Goal: Task Accomplishment & Management: Manage account settings

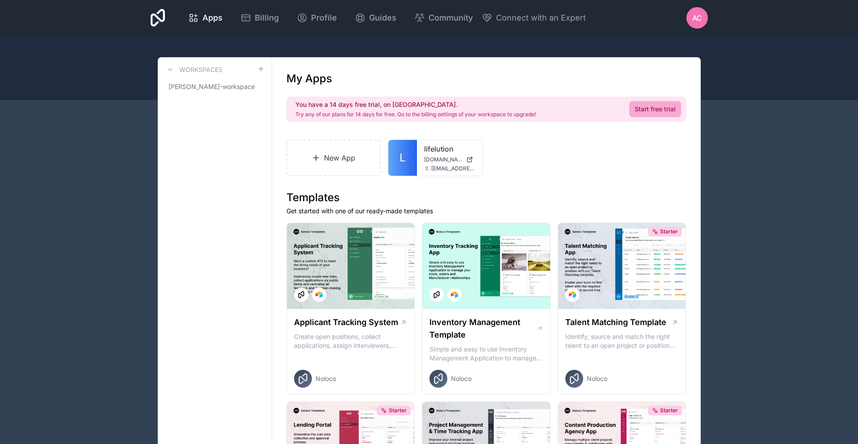
click at [691, 15] on div "AC" at bounding box center [697, 17] width 21 height 21
drag, startPoint x: 308, startPoint y: 104, endPoint x: 430, endPoint y: 114, distance: 123.4
click at [383, 103] on h2 "You have a 14 days free trial, on [GEOGRAPHIC_DATA]." at bounding box center [415, 104] width 240 height 9
drag, startPoint x: 529, startPoint y: 116, endPoint x: 310, endPoint y: 116, distance: 219.0
click at [309, 116] on p "Try any of our plans for 14 days for free. Go to the billing settings of your w…" at bounding box center [415, 114] width 240 height 7
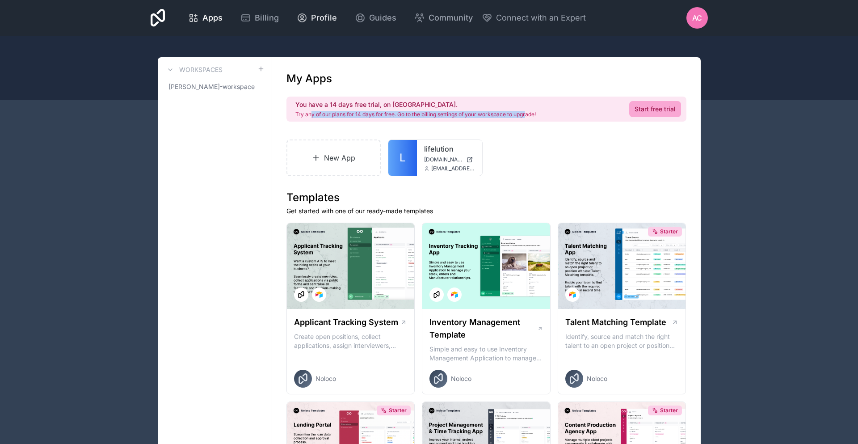
click at [318, 21] on span "Profile" at bounding box center [324, 18] width 26 height 13
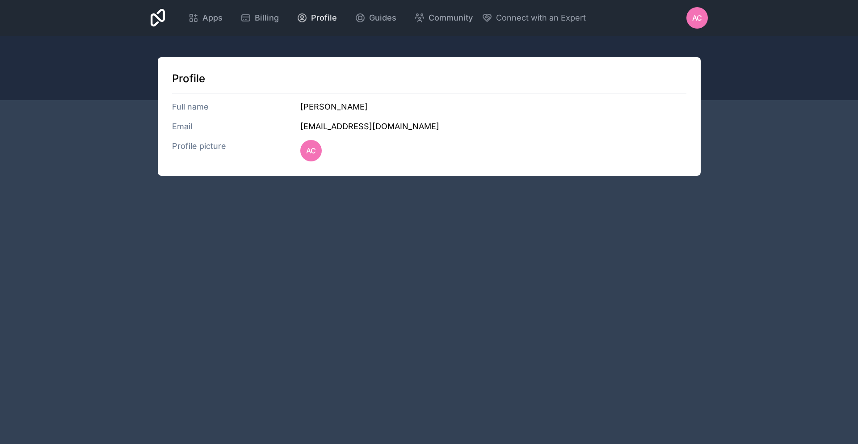
click at [318, 21] on span "Profile" at bounding box center [324, 18] width 26 height 13
click at [708, 21] on div "Apps Billing Profile Guides Community Connect with an Expert AC Billing Profile…" at bounding box center [429, 18] width 572 height 36
click at [704, 21] on div "AC" at bounding box center [697, 17] width 21 height 21
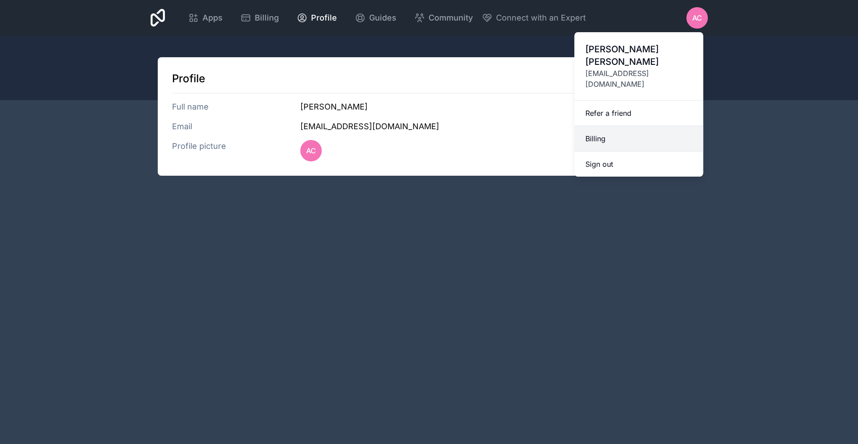
click at [640, 126] on link "Billing" at bounding box center [639, 138] width 129 height 25
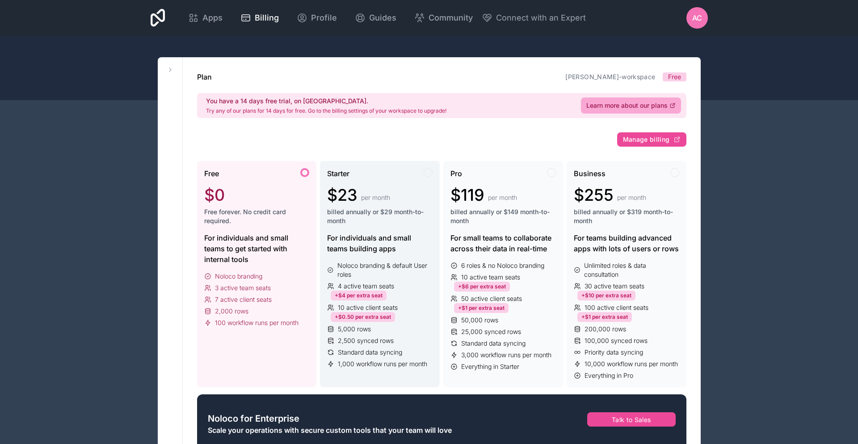
scroll to position [41, 0]
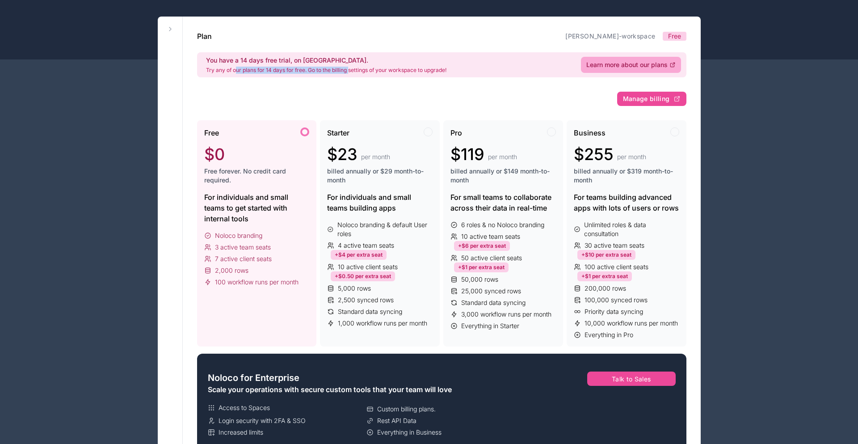
drag, startPoint x: 350, startPoint y: 70, endPoint x: 236, endPoint y: 67, distance: 114.0
click at [236, 67] on p "Try any of our plans for 14 days for free. Go to the billing settings of your w…" at bounding box center [326, 70] width 240 height 7
click at [219, 67] on p "Try any of our plans for 14 days for free. Go to the billing settings of your w…" at bounding box center [326, 70] width 240 height 7
click at [388, 137] on div "Starter" at bounding box center [379, 132] width 105 height 11
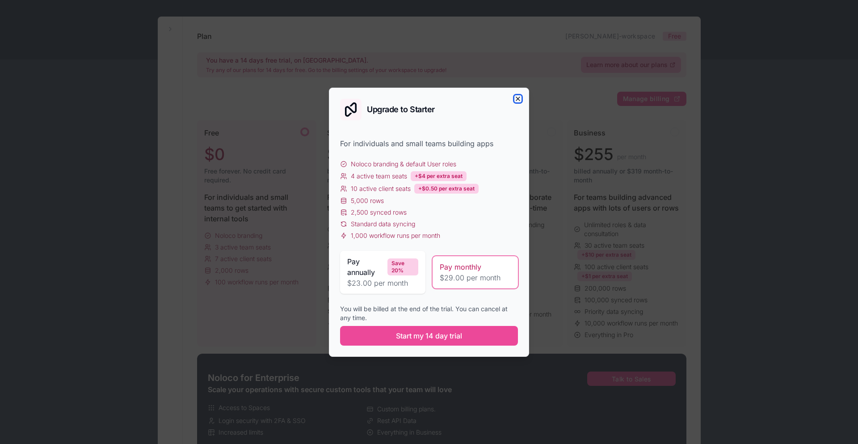
click at [518, 98] on icon "button" at bounding box center [518, 99] width 4 height 4
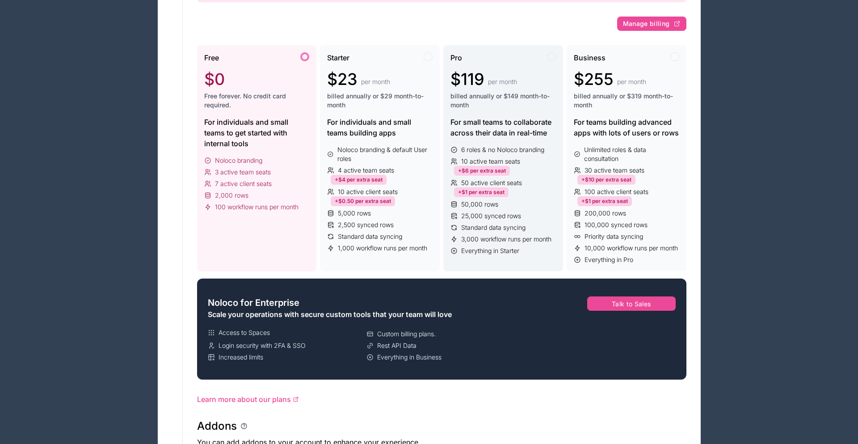
scroll to position [0, 0]
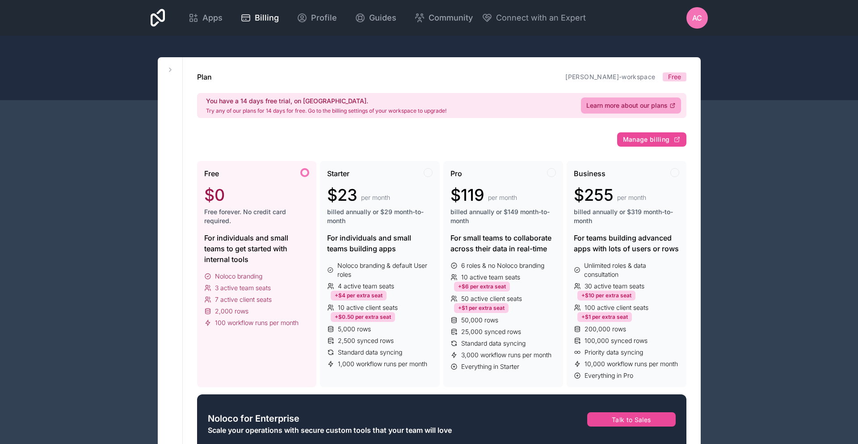
click at [690, 18] on div "AC" at bounding box center [697, 17] width 21 height 21
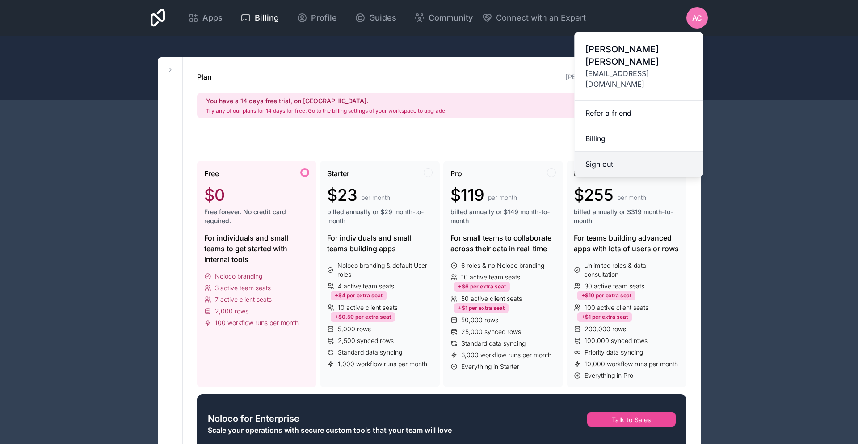
click at [643, 152] on button "Sign out" at bounding box center [639, 164] width 129 height 25
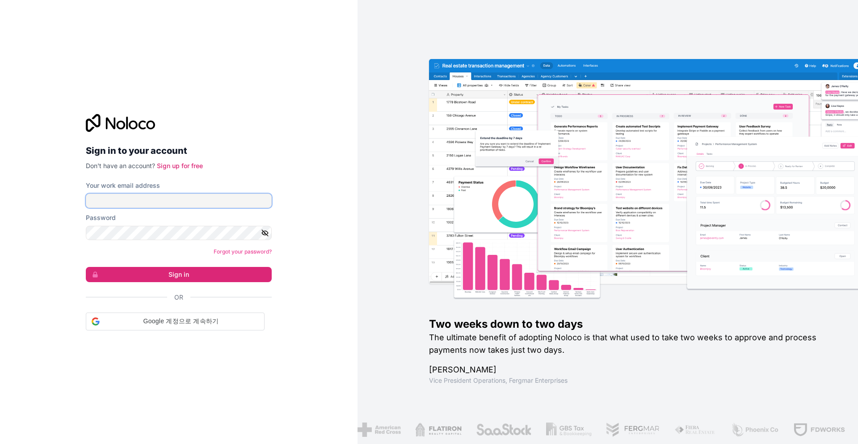
type input "[EMAIL_ADDRESS][DOMAIN_NAME]"
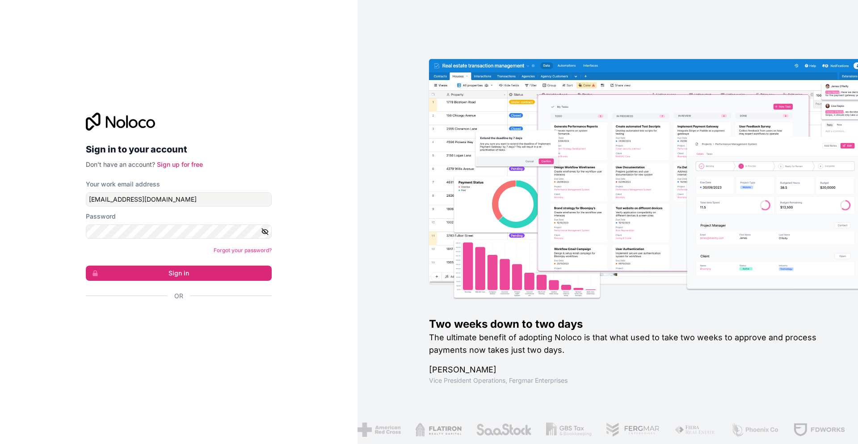
click at [266, 232] on icon "button" at bounding box center [265, 232] width 8 height 8
drag, startPoint x: 266, startPoint y: 231, endPoint x: 240, endPoint y: 247, distance: 30.8
click at [266, 231] on icon "button" at bounding box center [265, 232] width 8 height 8
click at [220, 271] on button "Sign in" at bounding box center [179, 273] width 186 height 15
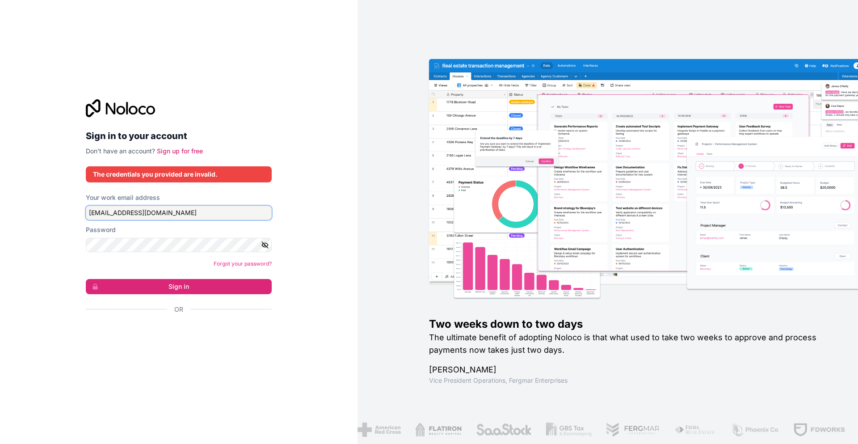
drag, startPoint x: 187, startPoint y: 214, endPoint x: 55, endPoint y: 209, distance: 132.8
click at [55, 209] on div "Sign in to your account Don't have an account? Sign up for free The credentials…" at bounding box center [179, 222] width 358 height 444
drag, startPoint x: 340, startPoint y: 217, endPoint x: 325, endPoint y: 228, distance: 18.2
click at [339, 217] on div "Sign in to your account Don't have an account? Sign up for free The credentials…" at bounding box center [179, 222] width 358 height 444
click at [269, 243] on icon "button" at bounding box center [265, 245] width 8 height 8
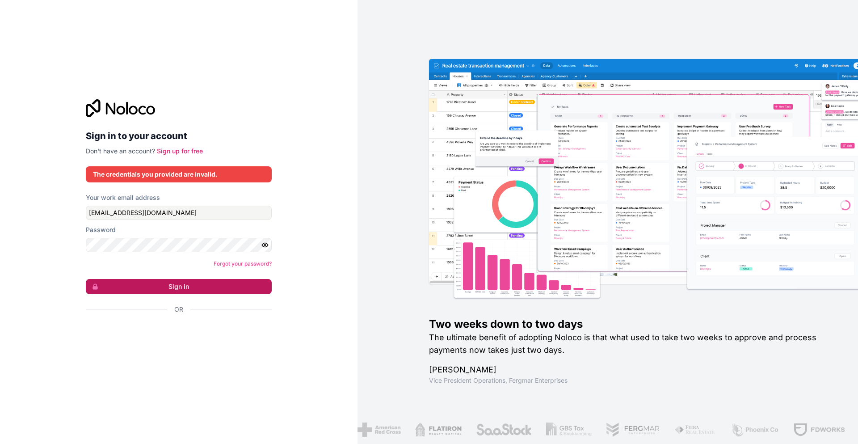
click at [206, 288] on button "Sign in" at bounding box center [179, 286] width 186 height 15
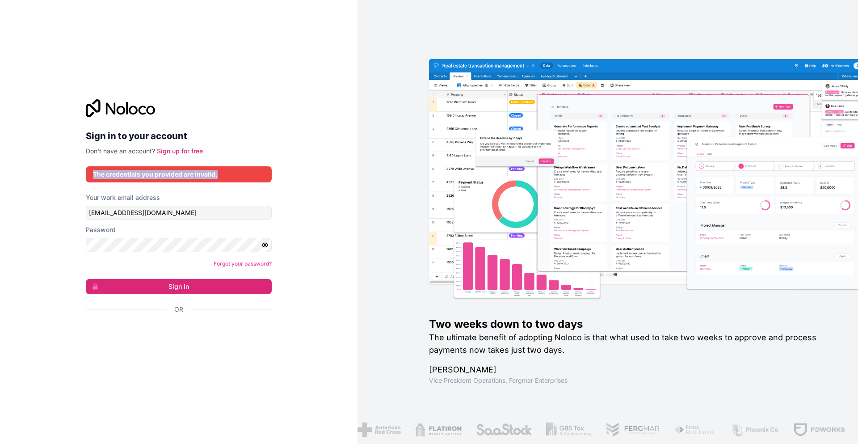
drag, startPoint x: 228, startPoint y: 175, endPoint x: 93, endPoint y: 174, distance: 134.5
click at [93, 174] on div "The credentials you provided are invalid." at bounding box center [179, 174] width 172 height 9
click at [643, 24] on div "Two weeks down to two days The ultimate benefit of adopting Noloco is that what…" at bounding box center [608, 222] width 501 height 444
